Goal: Task Accomplishment & Management: Complete application form

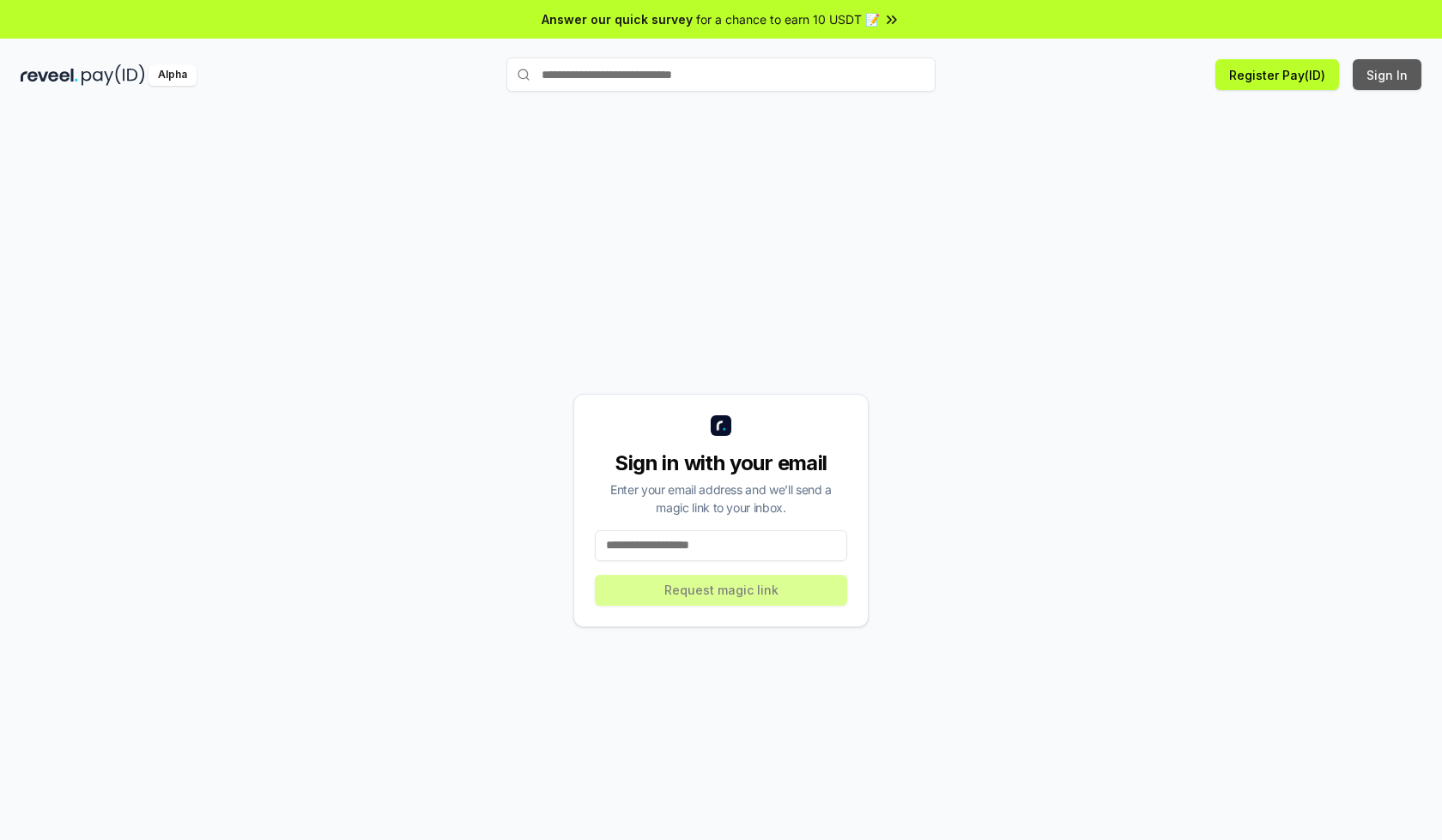
click at [1388, 74] on button "Sign In" at bounding box center [1387, 75] width 68 height 31
type input "**********"
click at [721, 589] on button "Request magic link" at bounding box center [721, 590] width 252 height 31
